Goal: Transaction & Acquisition: Purchase product/service

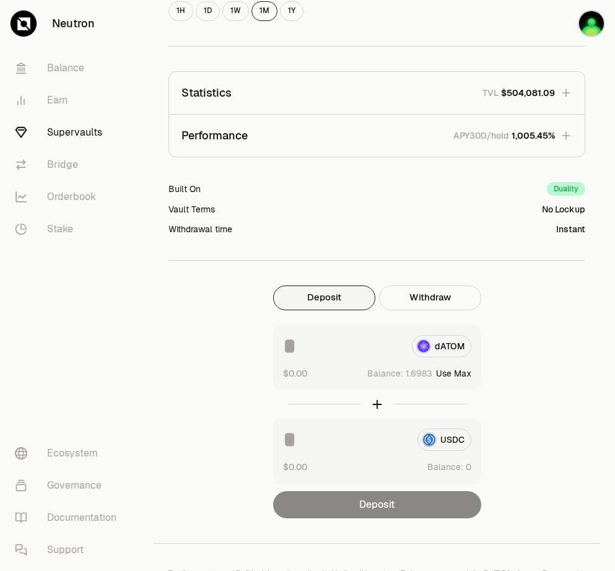
scroll to position [480, 0]
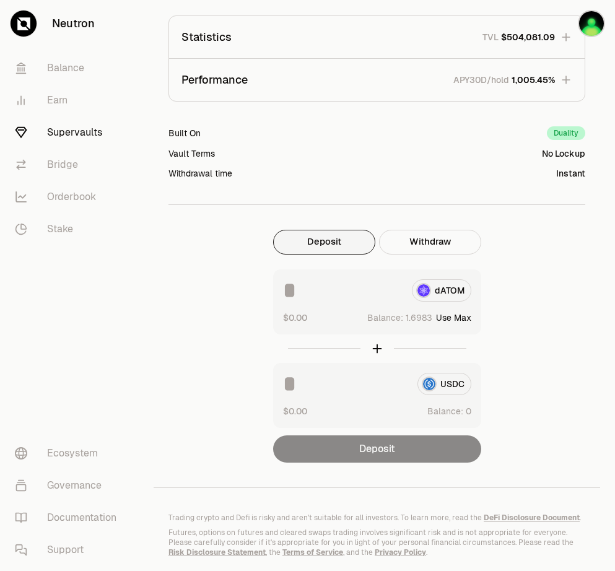
click at [462, 318] on button "Use Max" at bounding box center [453, 318] width 35 height 12
type input "********"
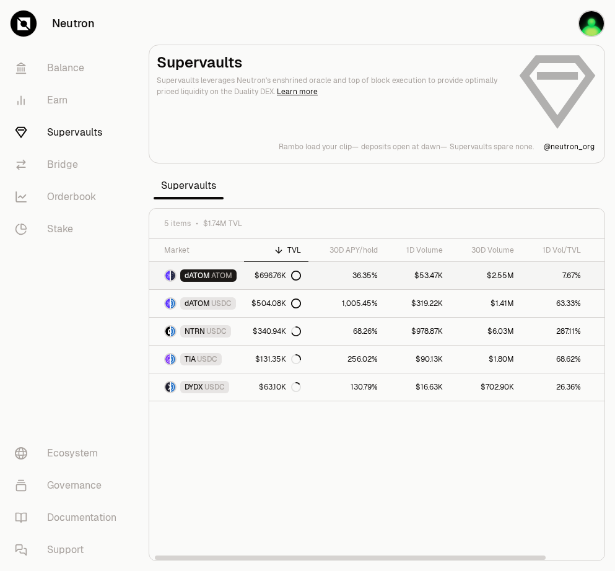
click at [219, 276] on span "ATOM" at bounding box center [221, 276] width 21 height 10
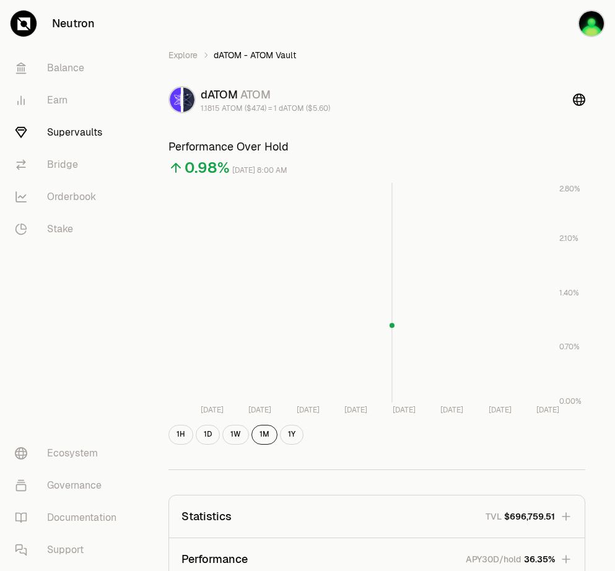
scroll to position [526, 0]
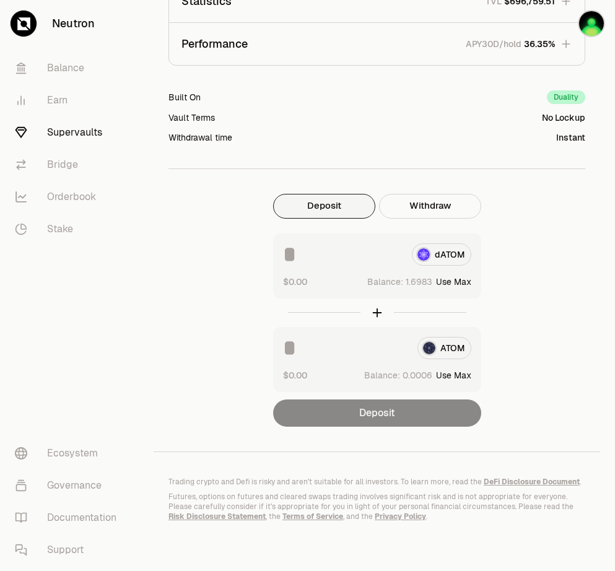
click at [459, 276] on button "Use Max" at bounding box center [453, 282] width 35 height 12
type input "********"
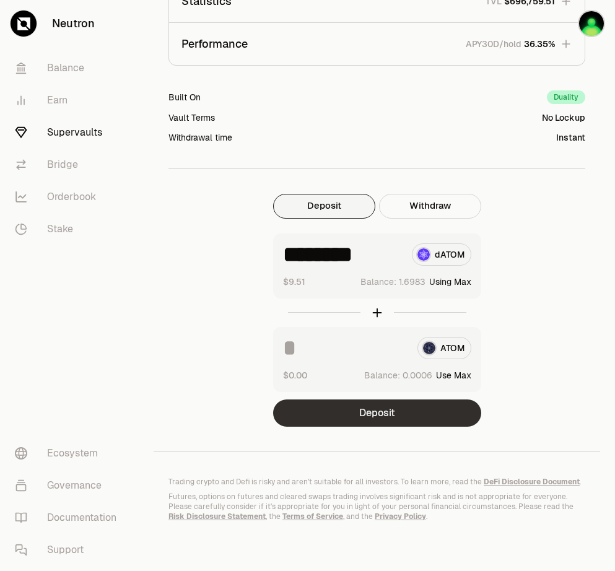
click at [405, 400] on button "Deposit" at bounding box center [377, 413] width 208 height 27
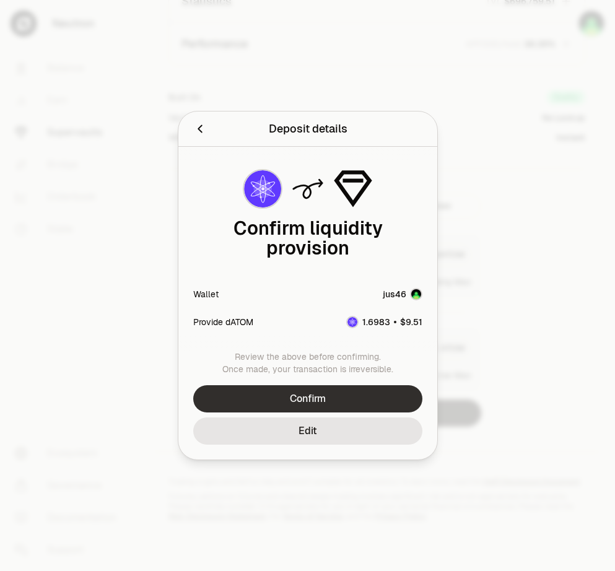
click at [364, 385] on button "Confirm" at bounding box center [307, 398] width 229 height 27
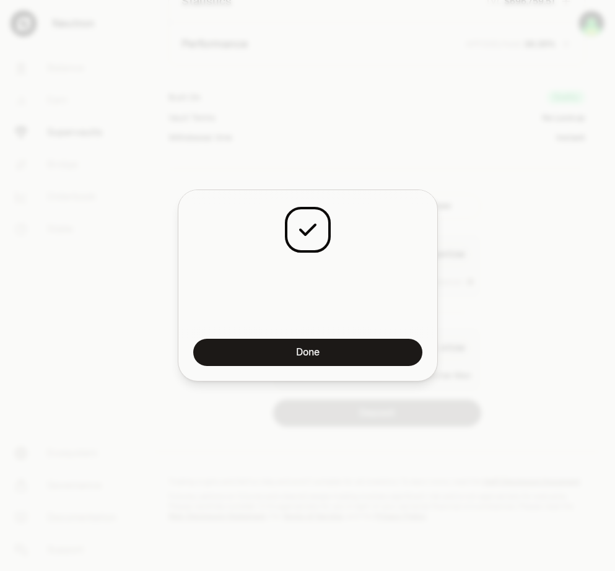
scroll to position [888, 0]
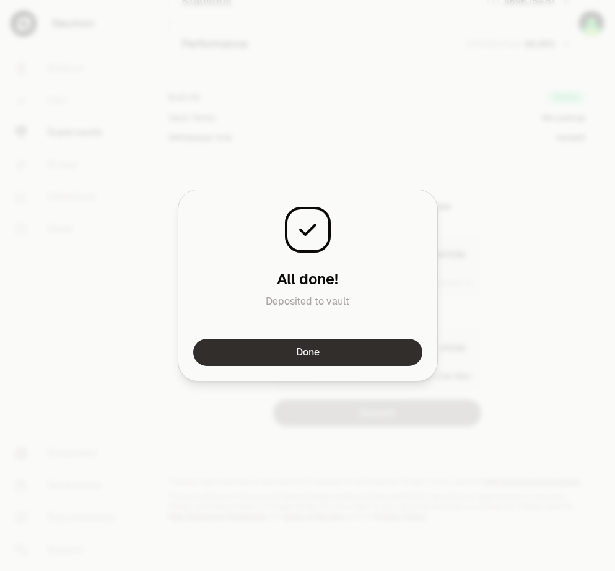
click at [371, 355] on button "Done" at bounding box center [307, 352] width 229 height 27
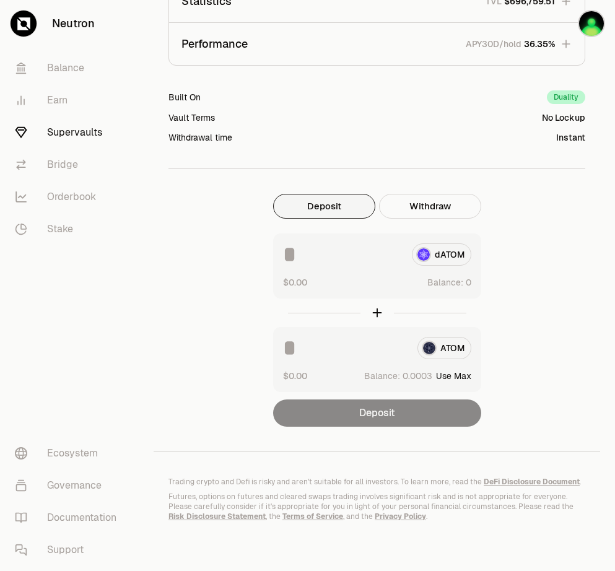
drag, startPoint x: 528, startPoint y: 285, endPoint x: 515, endPoint y: 250, distance: 37.1
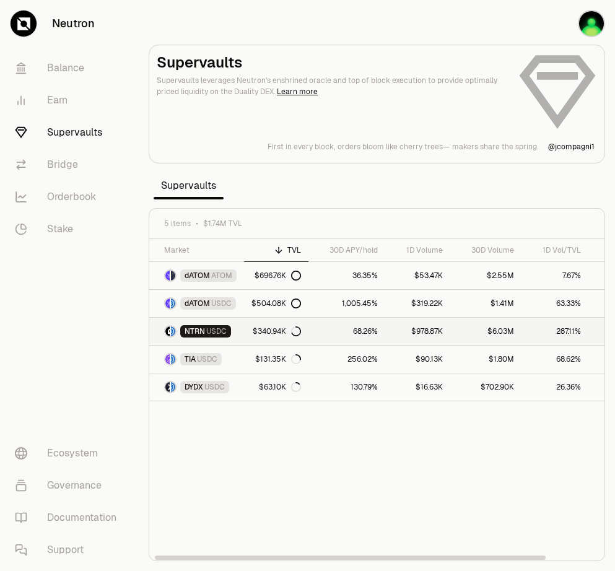
click at [195, 331] on span "NTRN" at bounding box center [195, 332] width 20 height 10
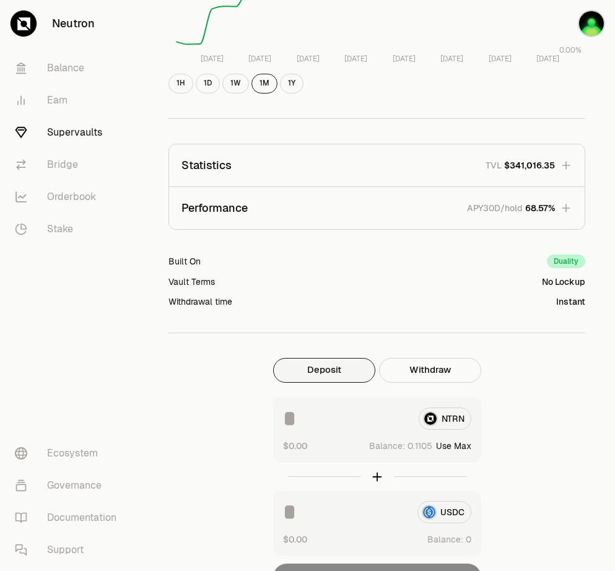
scroll to position [501, 0]
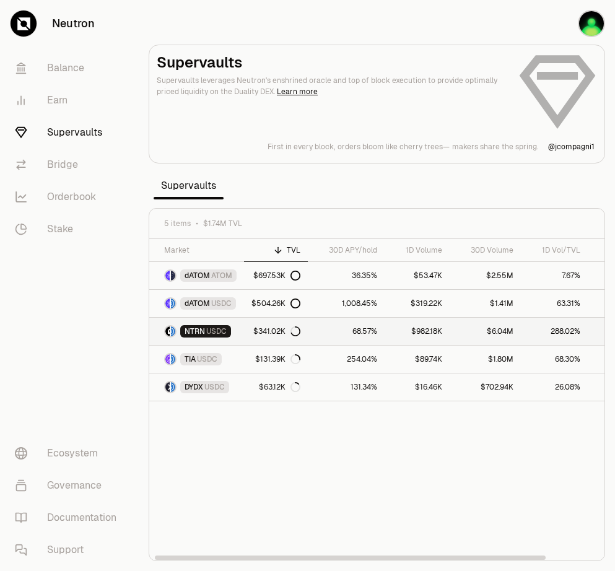
click at [205, 330] on span "NTRN" at bounding box center [195, 332] width 20 height 10
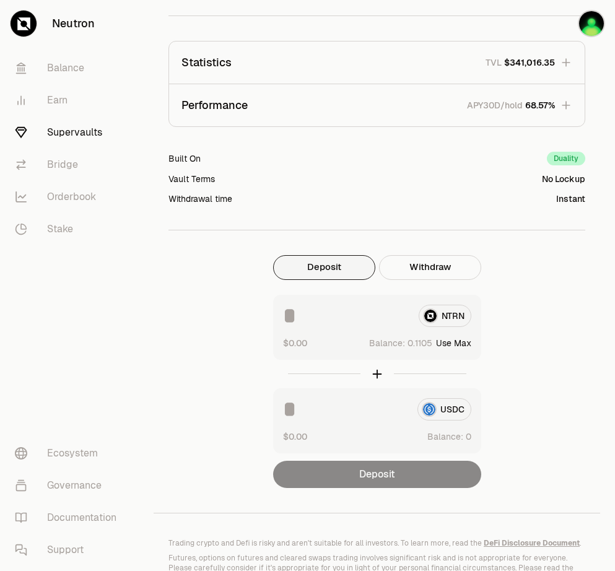
scroll to position [488, 0]
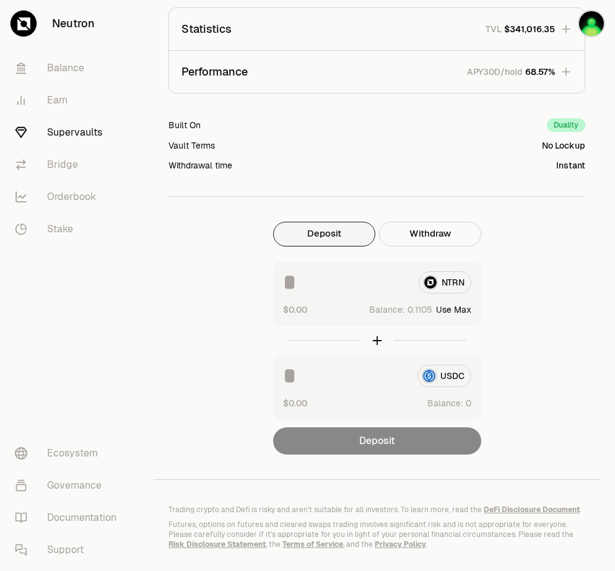
click at [323, 287] on input at bounding box center [346, 282] width 126 height 22
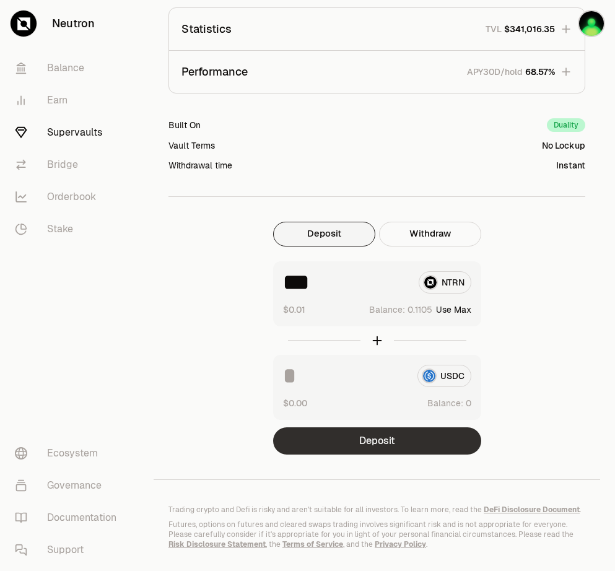
type input "***"
click at [381, 439] on button "Deposit" at bounding box center [377, 441] width 208 height 27
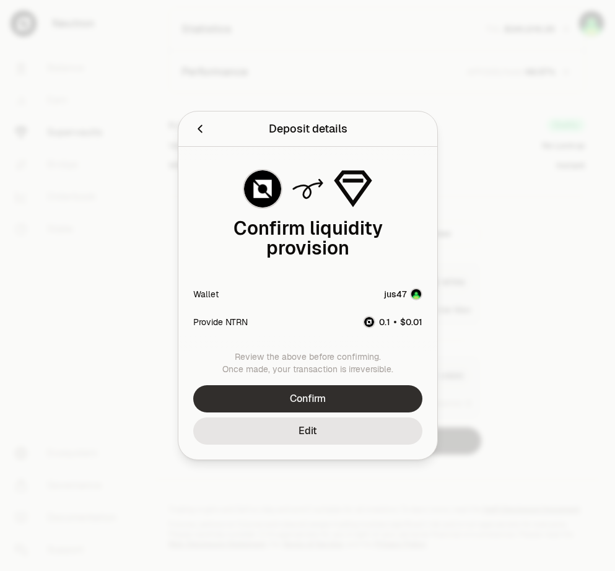
click at [342, 387] on button "Confirm" at bounding box center [307, 398] width 229 height 27
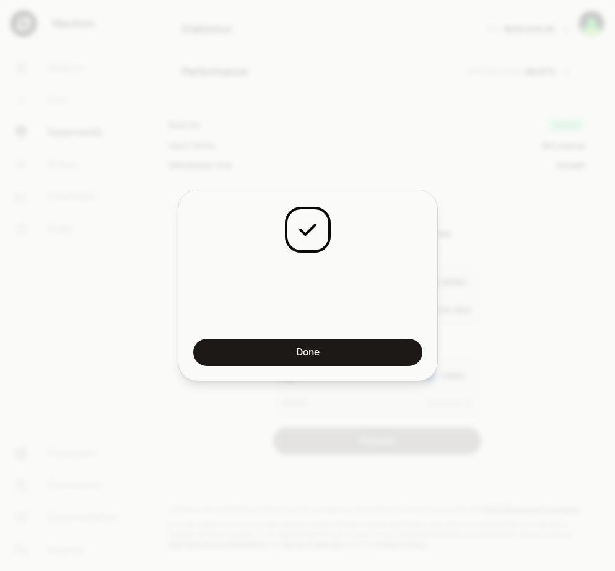
scroll to position [850, 0]
click at [390, 345] on button "Done" at bounding box center [307, 352] width 229 height 27
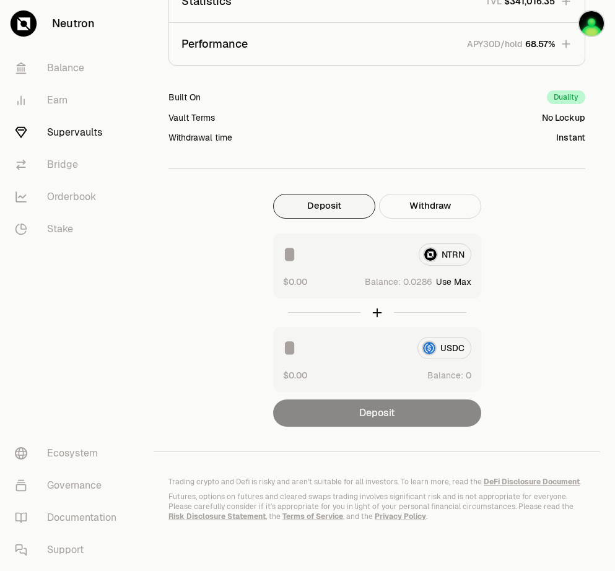
scroll to position [488, 0]
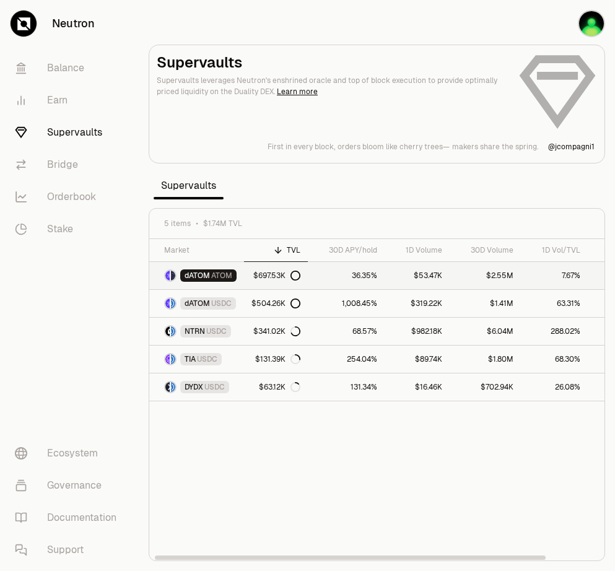
click at [192, 278] on span "dATOM" at bounding box center [197, 276] width 25 height 10
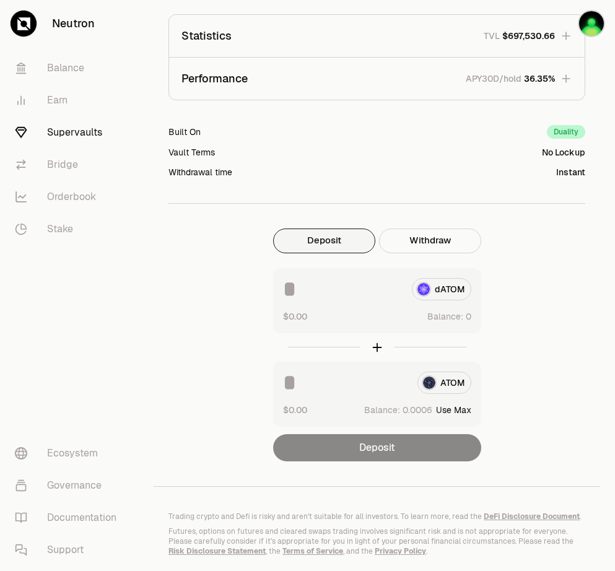
scroll to position [526, 0]
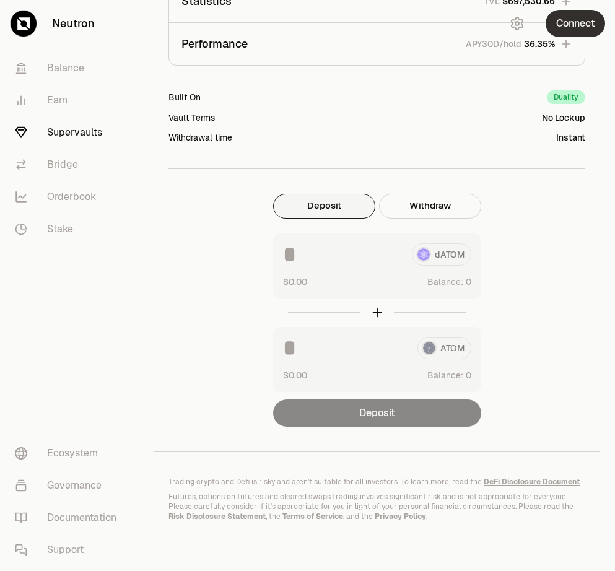
scroll to position [525, 0]
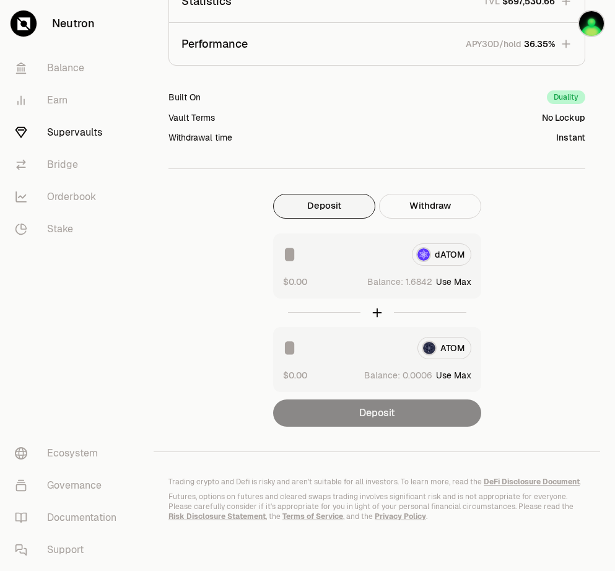
click at [457, 276] on button "Use Max" at bounding box center [453, 282] width 35 height 12
type input "********"
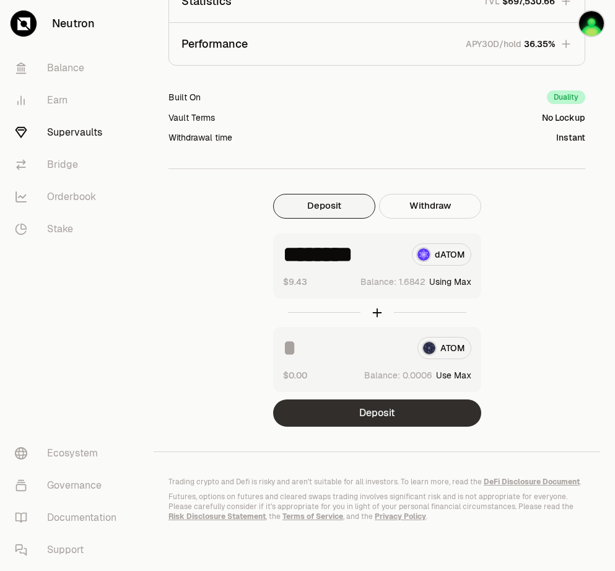
click at [395, 402] on button "Deposit" at bounding box center [377, 413] width 208 height 27
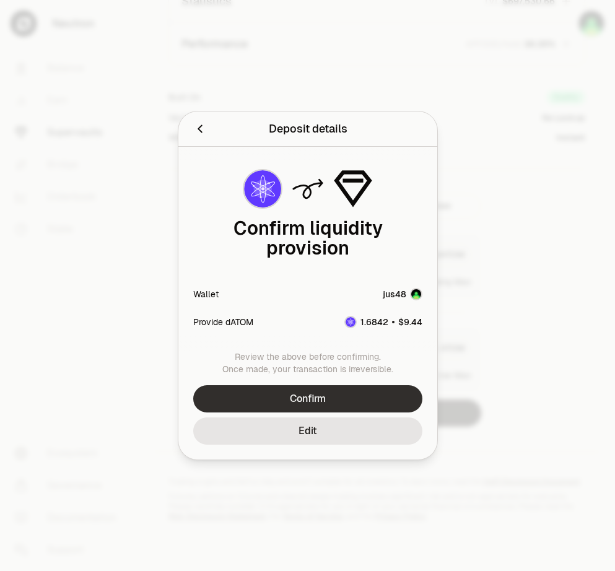
click at [368, 387] on button "Confirm" at bounding box center [307, 398] width 229 height 27
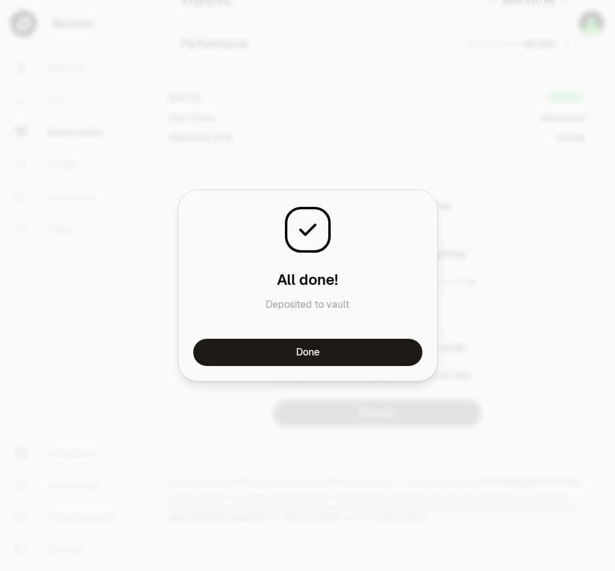
scroll to position [887, 0]
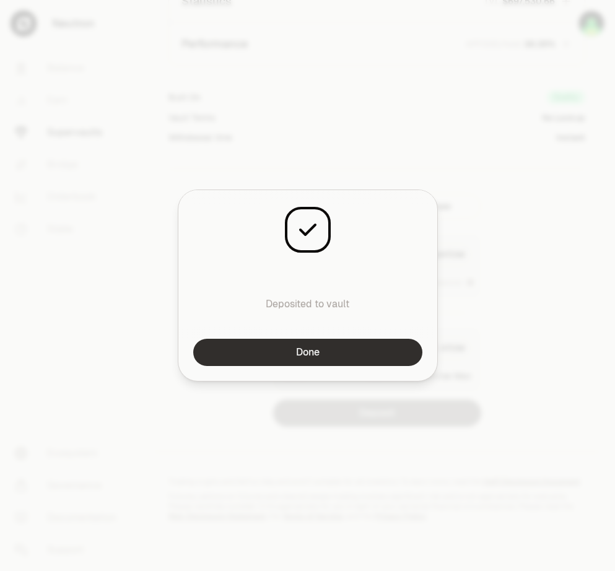
click at [369, 351] on button "Done" at bounding box center [307, 352] width 229 height 27
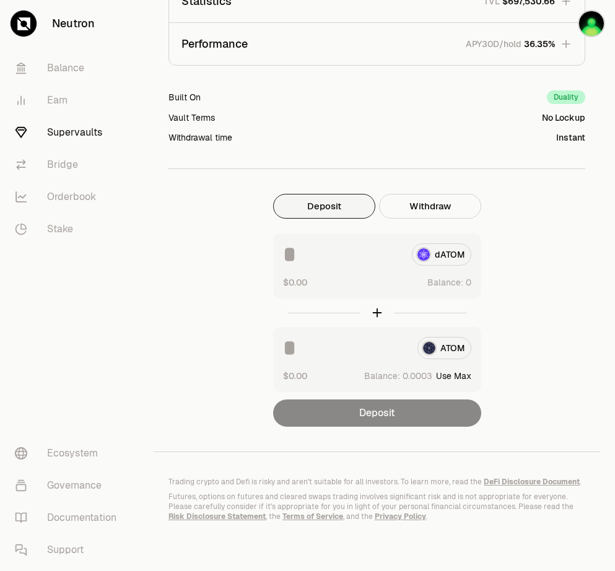
drag, startPoint x: 544, startPoint y: 195, endPoint x: 539, endPoint y: 178, distance: 17.5
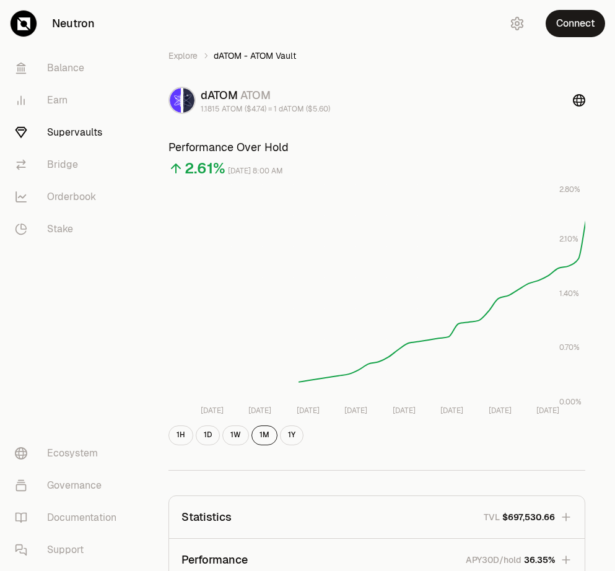
scroll to position [525, 0]
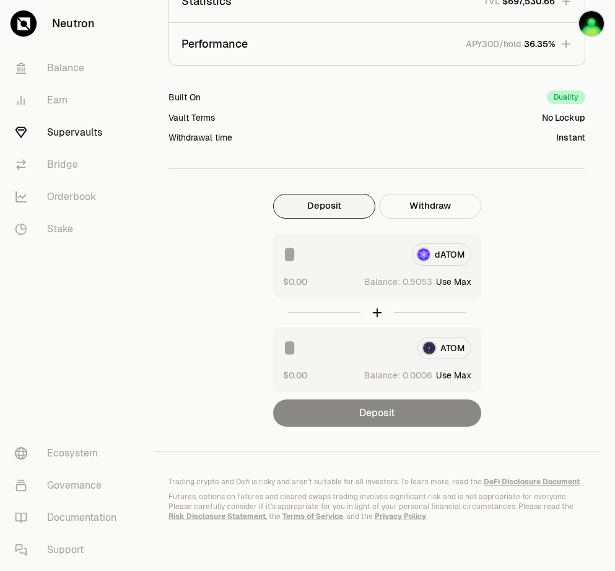
click at [461, 276] on button "Use Max" at bounding box center [453, 282] width 35 height 12
type input "********"
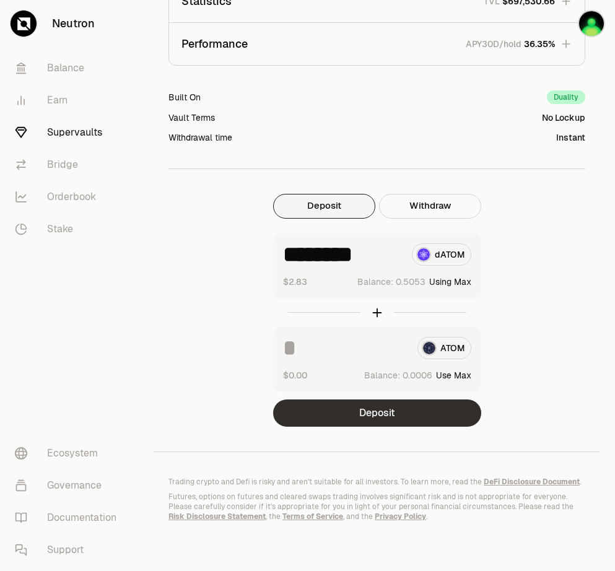
click at [412, 400] on button "Deposit" at bounding box center [377, 413] width 208 height 27
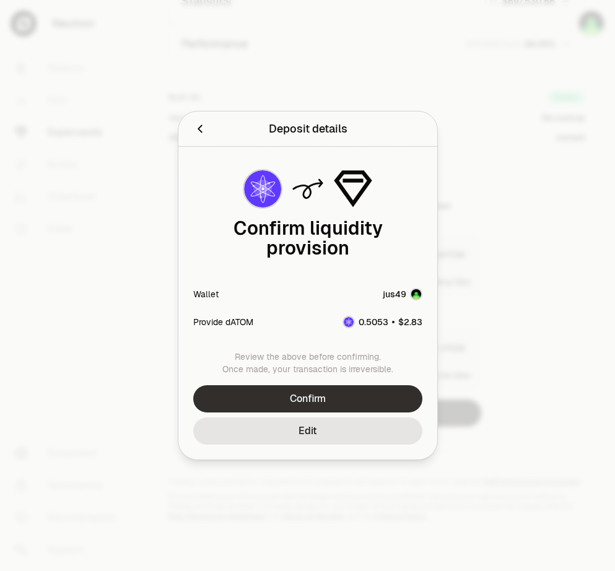
click at [361, 389] on button "Confirm" at bounding box center [307, 398] width 229 height 27
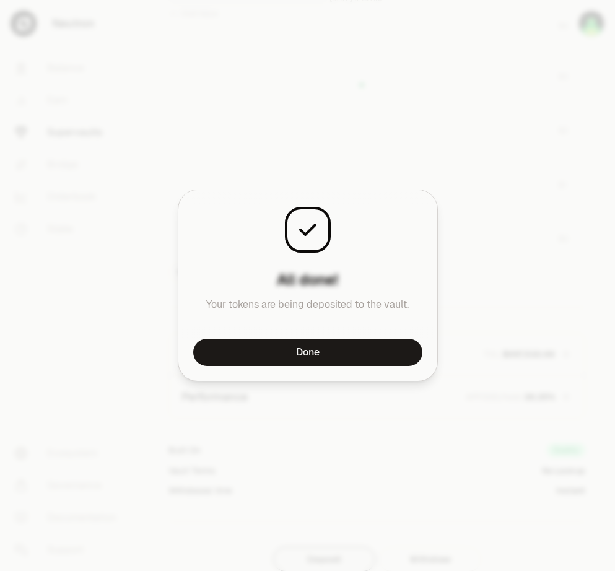
scroll to position [887, 0]
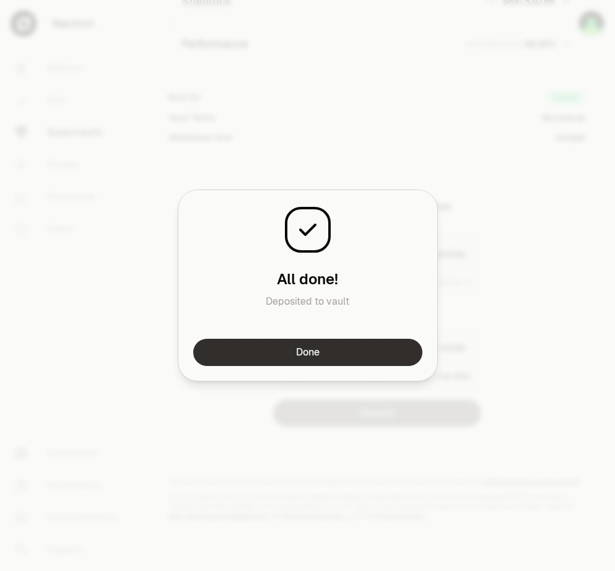
click at [340, 353] on button "Done" at bounding box center [307, 352] width 229 height 27
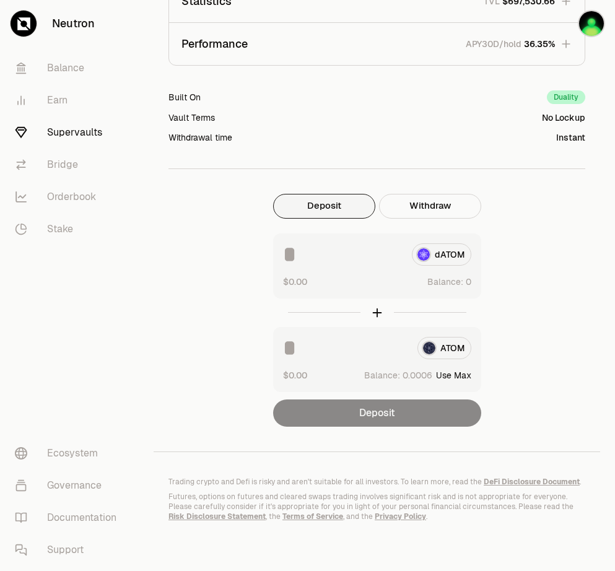
scroll to position [525, 0]
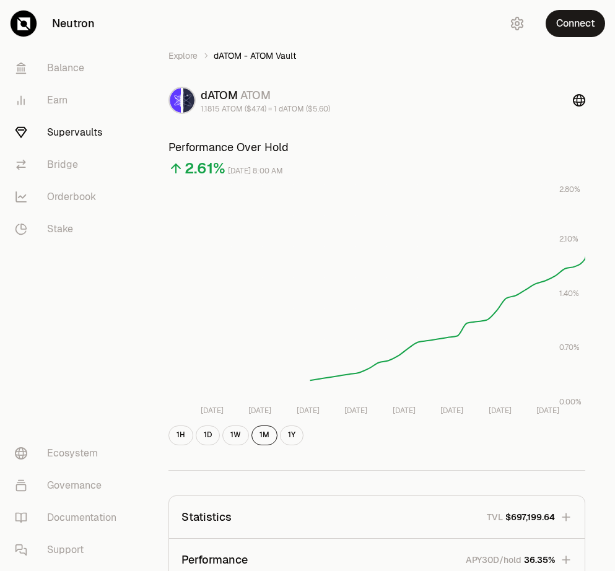
scroll to position [525, 0]
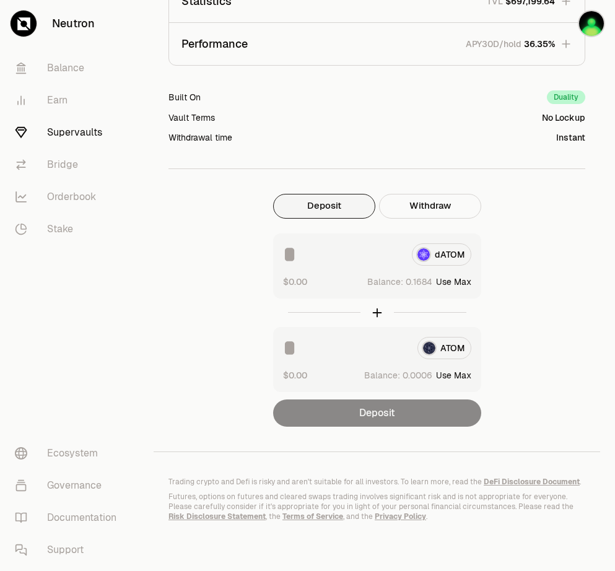
click at [463, 276] on button "Use Max" at bounding box center [453, 282] width 35 height 12
type input "********"
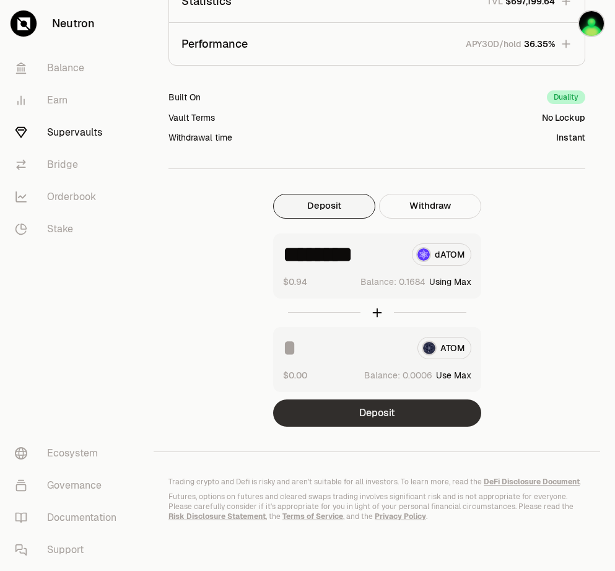
click at [414, 403] on button "Deposit" at bounding box center [377, 413] width 208 height 27
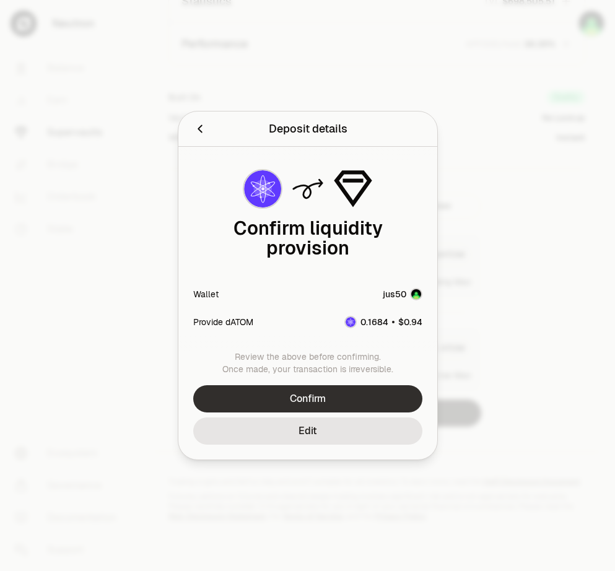
click at [363, 385] on button "Confirm" at bounding box center [307, 398] width 229 height 27
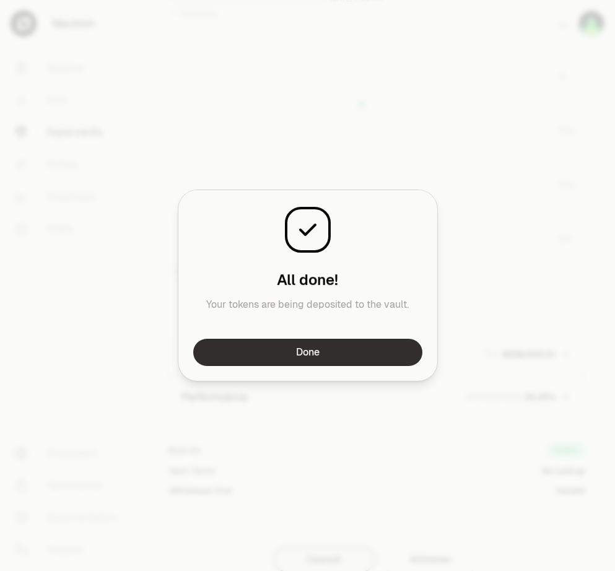
scroll to position [887, 0]
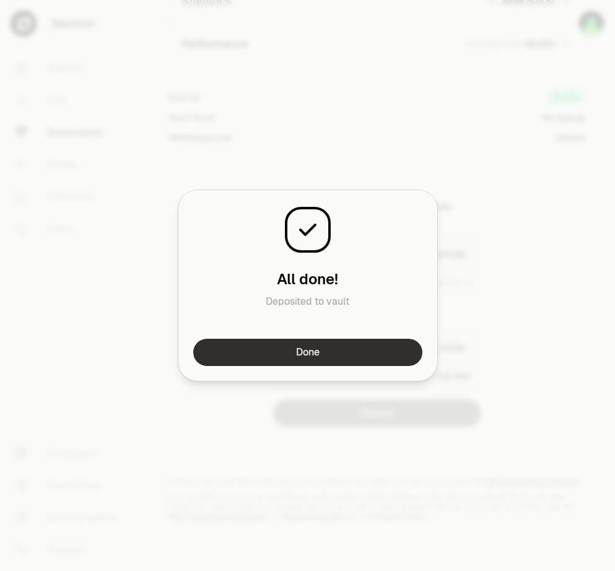
click at [361, 346] on button "Done" at bounding box center [307, 352] width 229 height 27
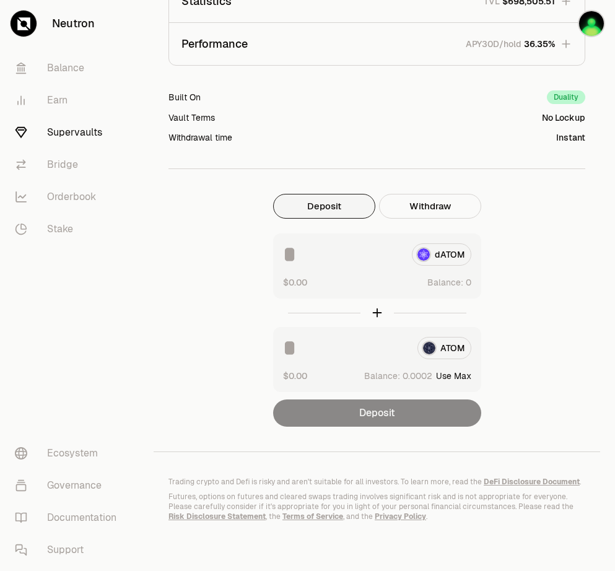
drag, startPoint x: 543, startPoint y: 192, endPoint x: 541, endPoint y: 184, distance: 7.7
